Goal: Task Accomplishment & Management: Manage account settings

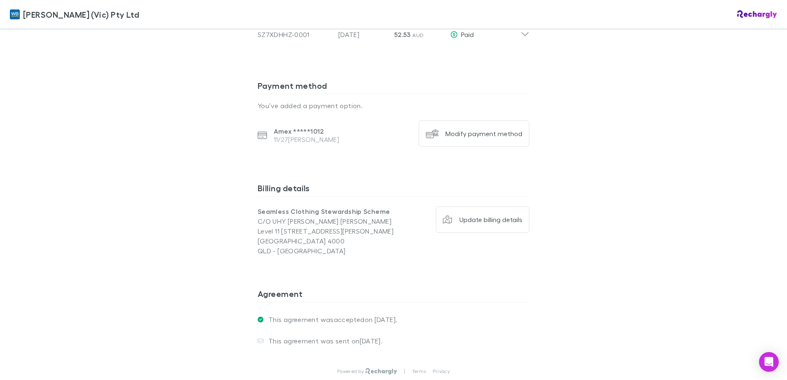
scroll to position [535, 0]
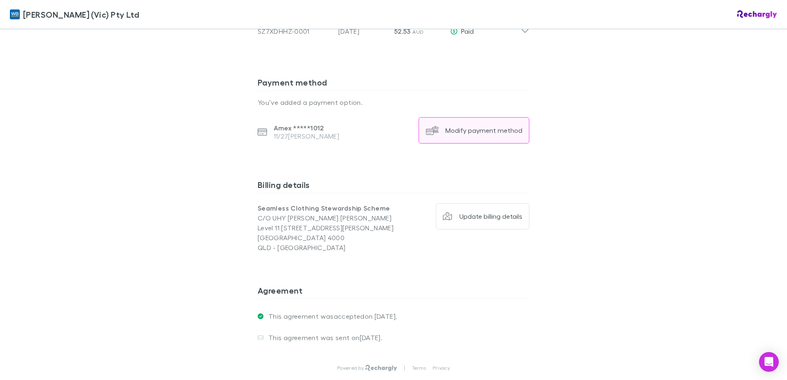
click at [484, 117] on button "Modify payment method" at bounding box center [474, 130] width 111 height 26
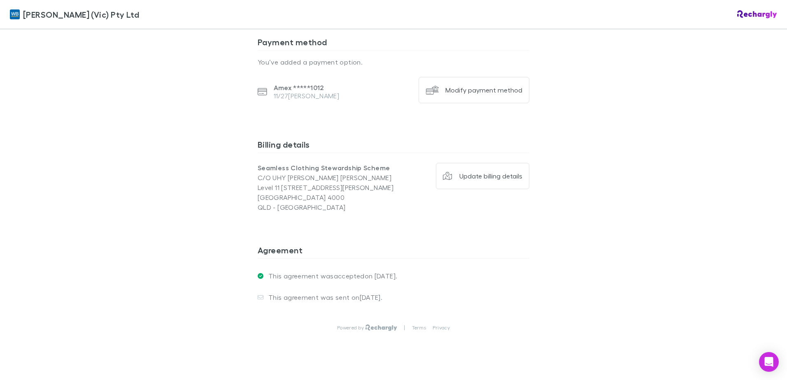
scroll to position [576, 0]
click at [485, 76] on button "Modify payment method" at bounding box center [474, 89] width 111 height 26
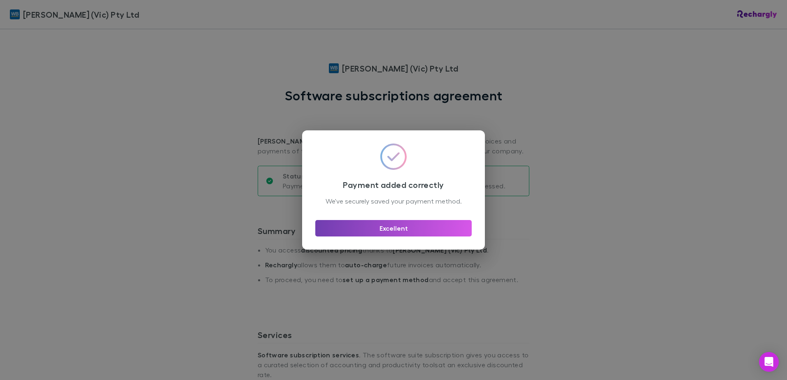
click at [396, 236] on button "Excellent" at bounding box center [393, 228] width 156 height 16
